Goal: Navigation & Orientation: Find specific page/section

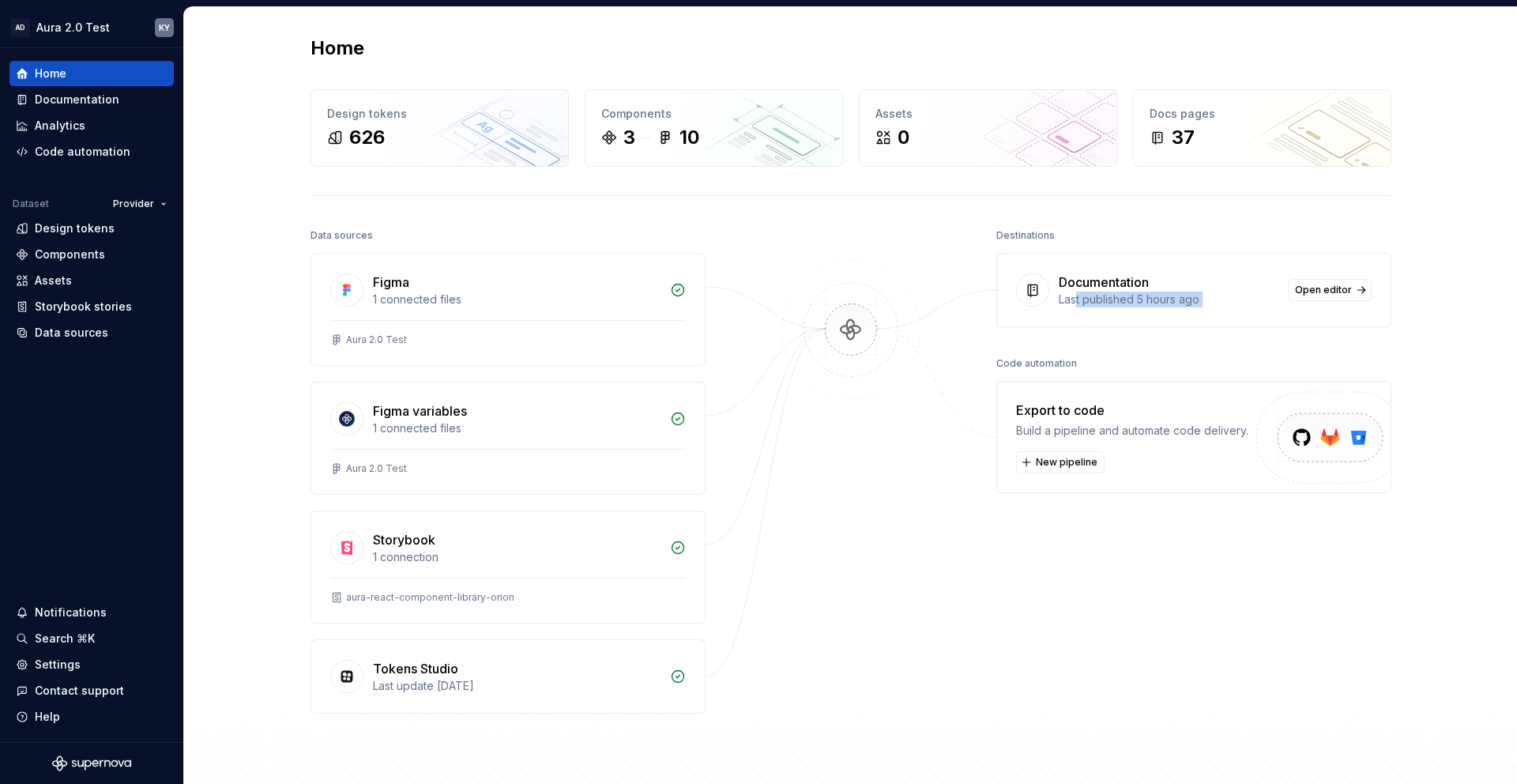
drag, startPoint x: 1077, startPoint y: 298, endPoint x: 969, endPoint y: 345, distance: 117.8
click at [981, 349] on div "Data sources Figma 1 connected files Aura 2.0 Test Figma variables 1 connected …" at bounding box center [850, 500] width 1081 height 553
click at [841, 340] on img at bounding box center [851, 346] width 154 height 171
click at [27, 95] on icon at bounding box center [22, 99] width 13 height 13
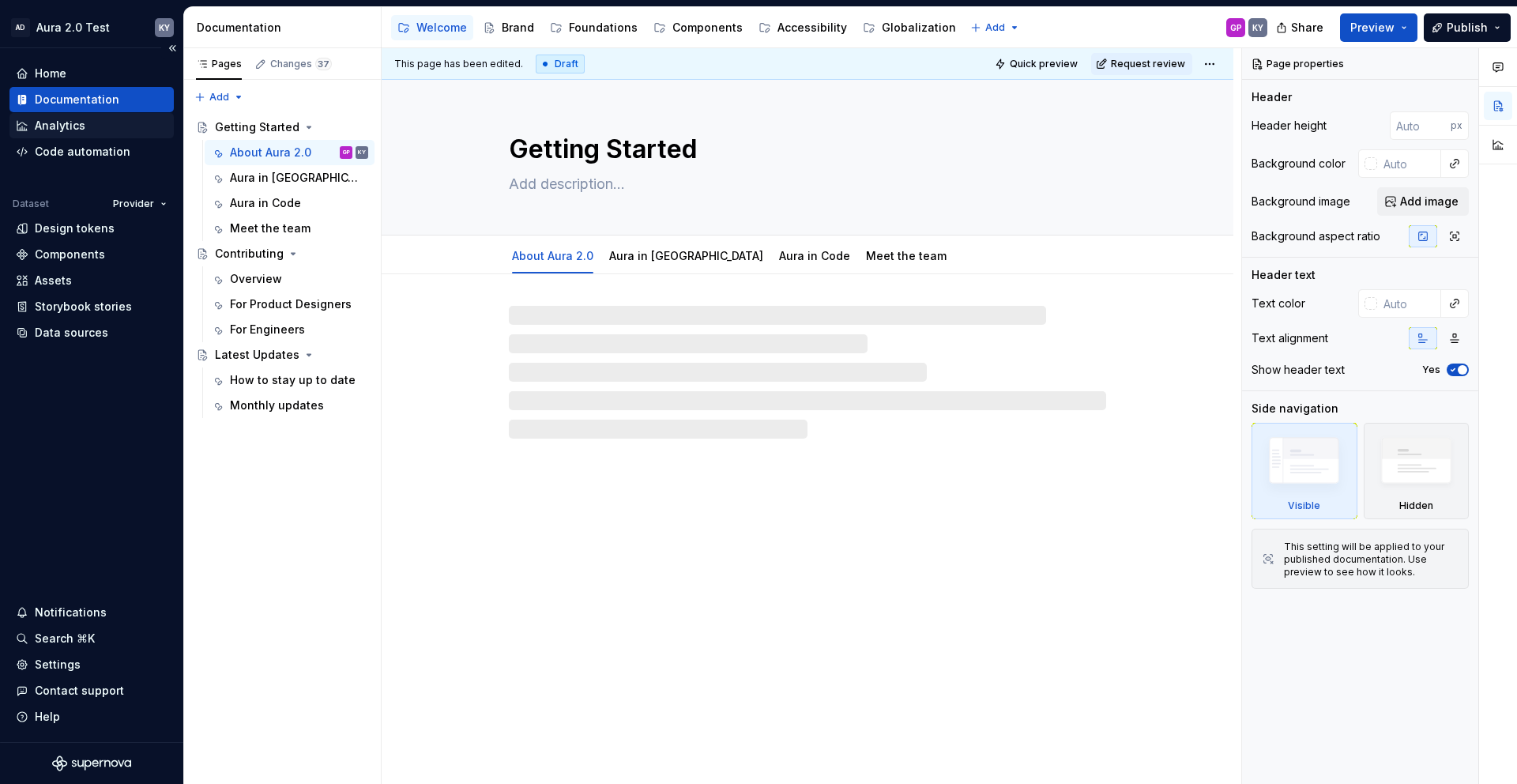
type textarea "*"
click at [56, 138] on div "Analytics" at bounding box center [92, 126] width 165 height 26
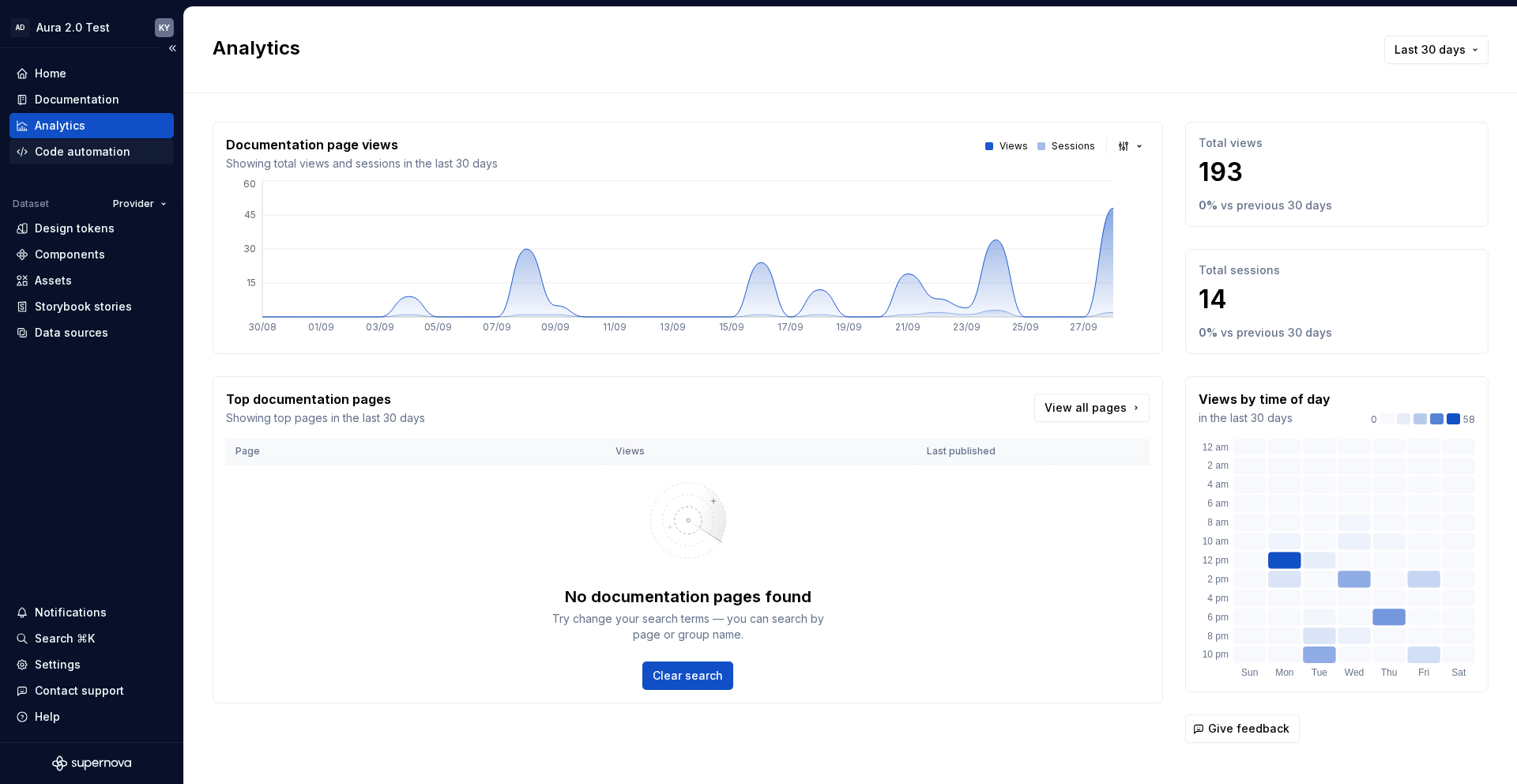
click at [58, 154] on div "Code automation" at bounding box center [82, 152] width 96 height 16
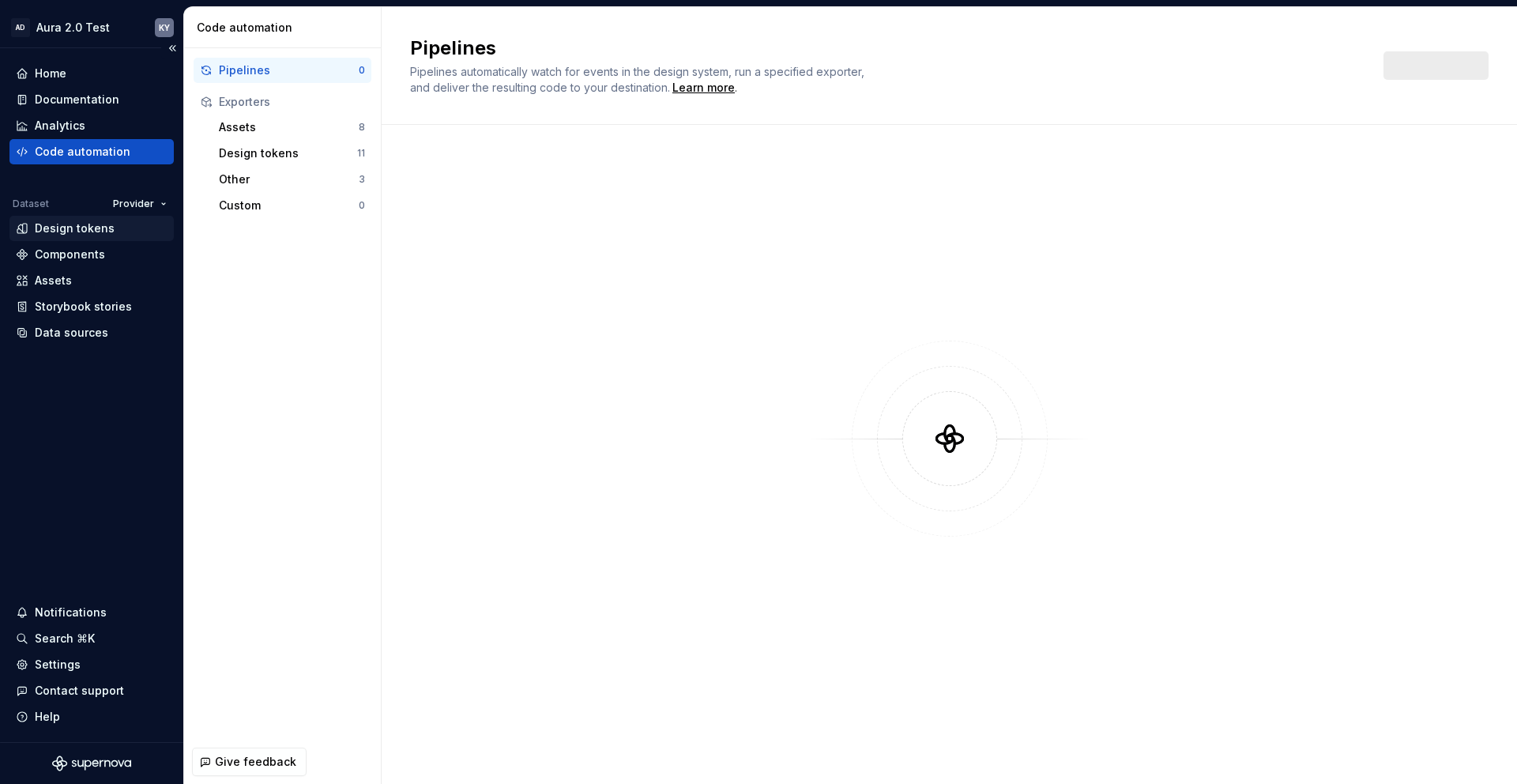
click at [73, 223] on div "Design tokens" at bounding box center [74, 229] width 80 height 16
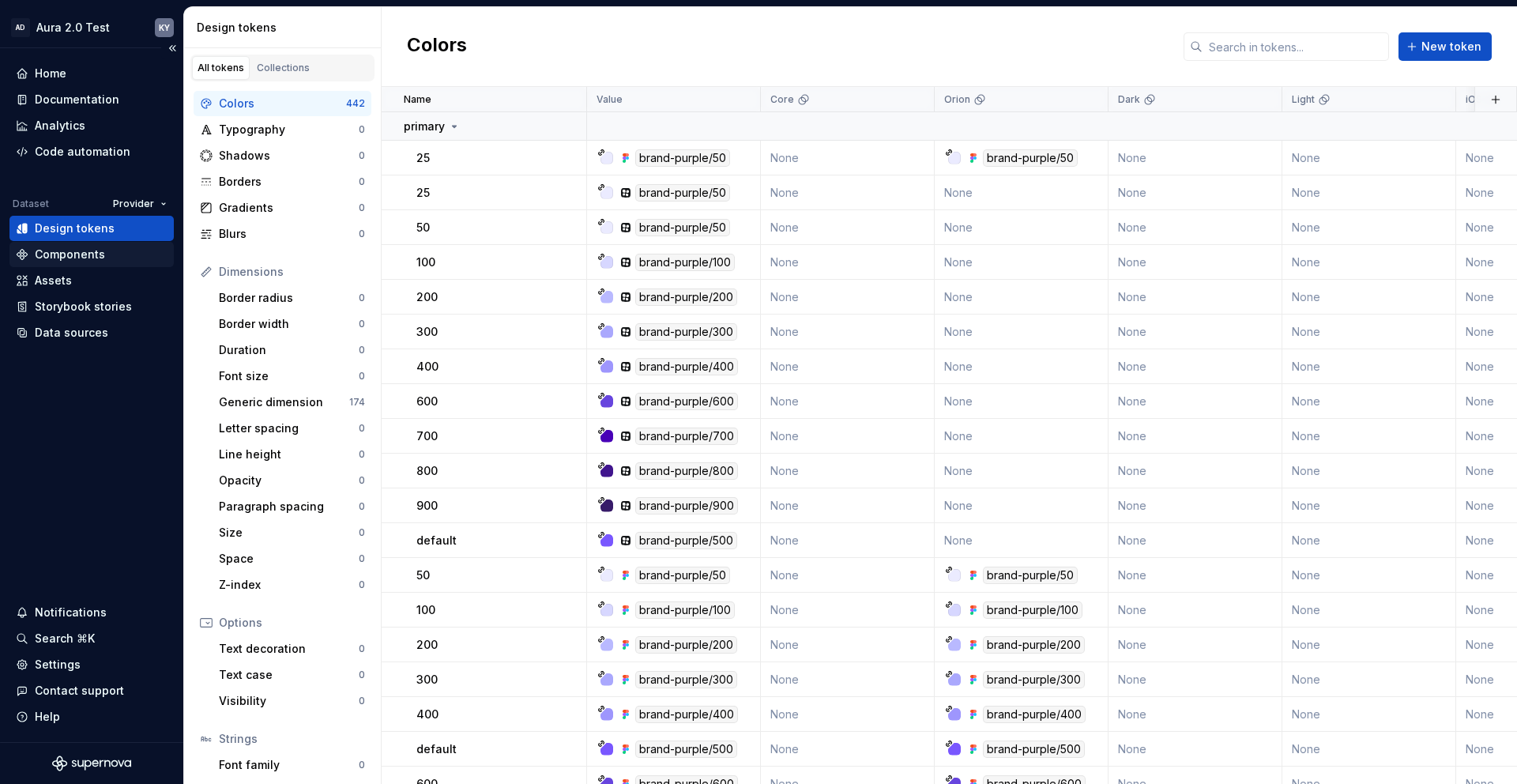
click at [74, 245] on div "Components" at bounding box center [92, 254] width 165 height 26
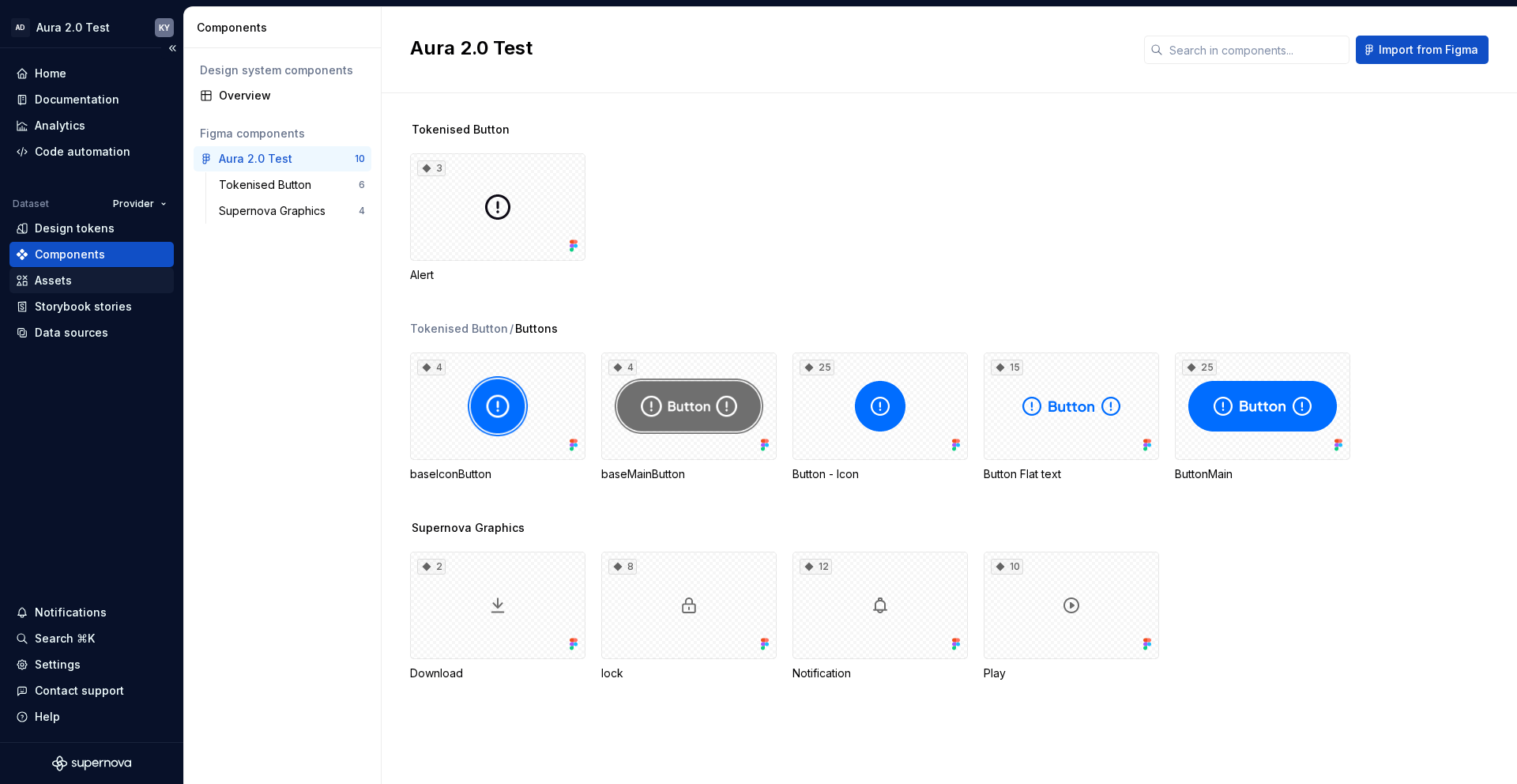
click at [78, 278] on div "Assets" at bounding box center [92, 281] width 152 height 16
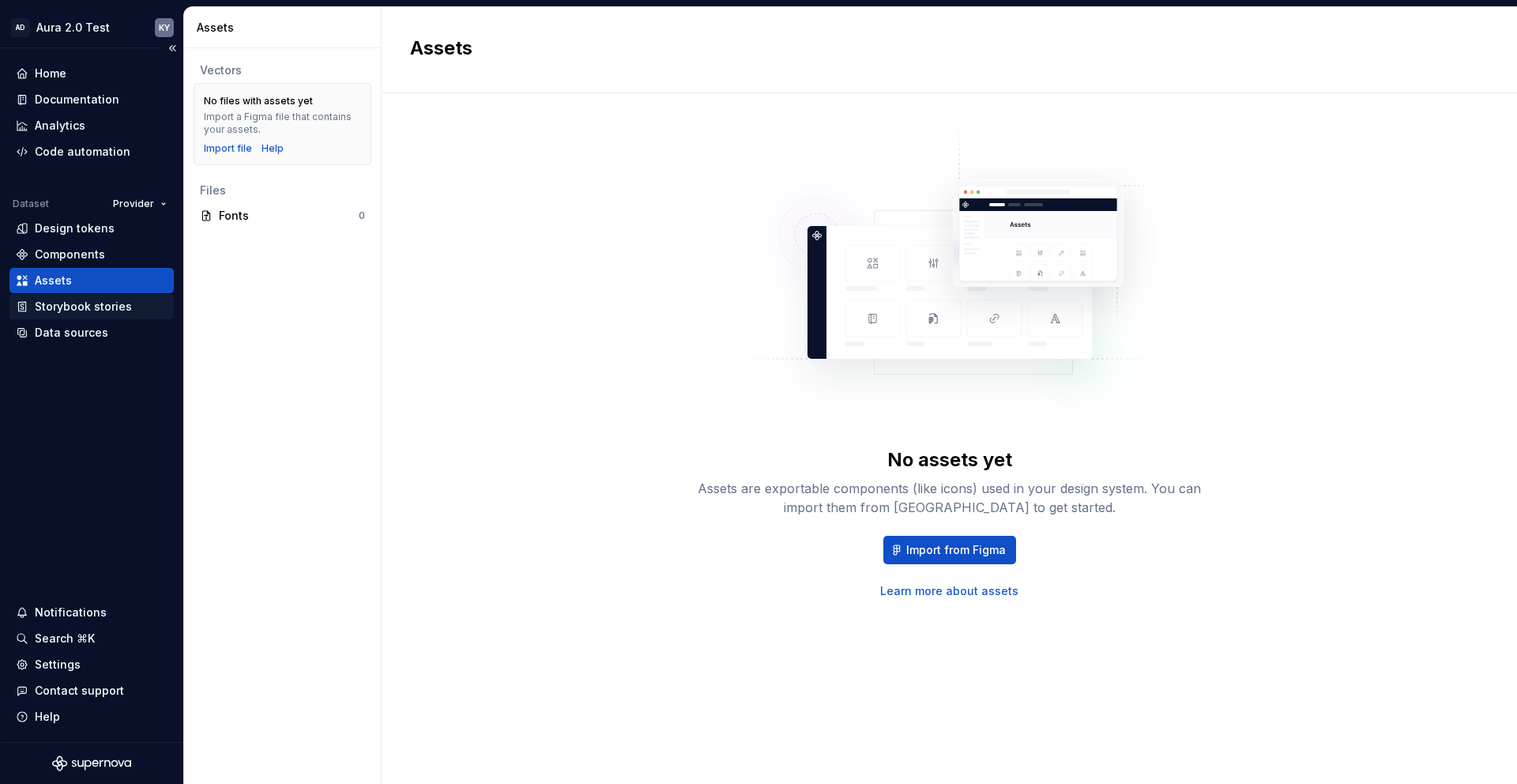
click at [74, 305] on div "Storybook stories" at bounding box center [83, 306] width 98 height 16
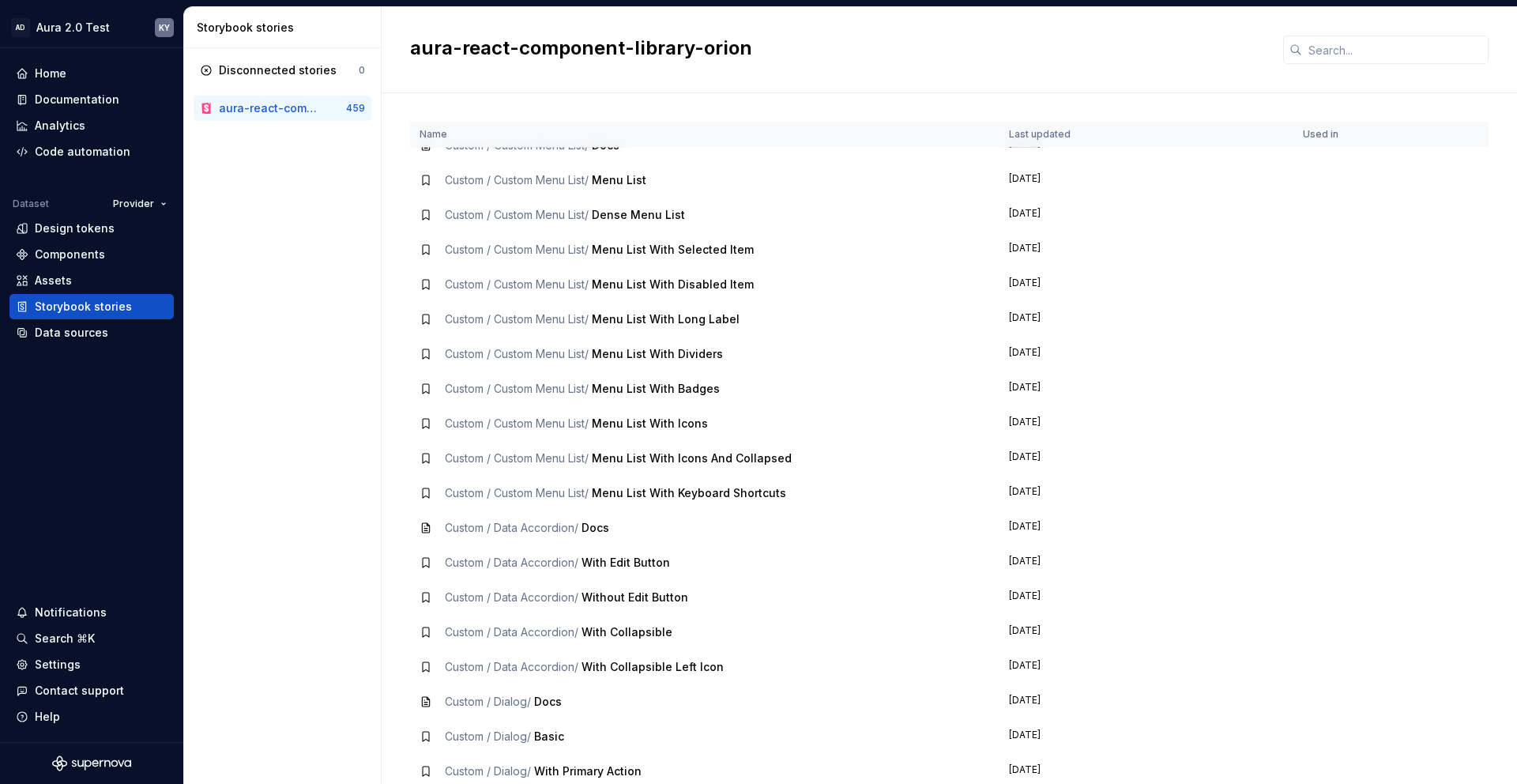
scroll to position [864, 0]
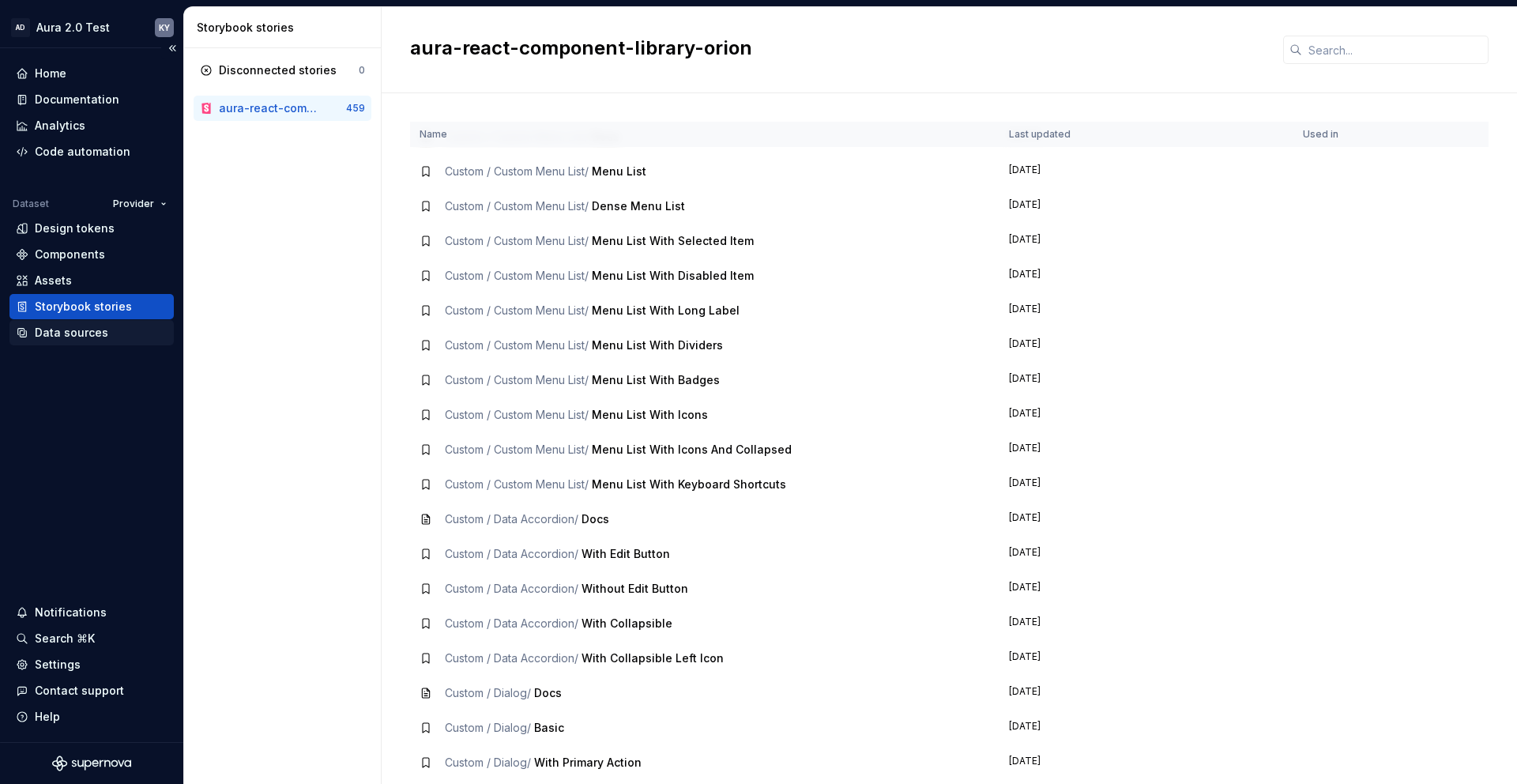
click at [75, 332] on div "Data sources" at bounding box center [71, 333] width 74 height 16
